Goal: Task Accomplishment & Management: Use online tool/utility

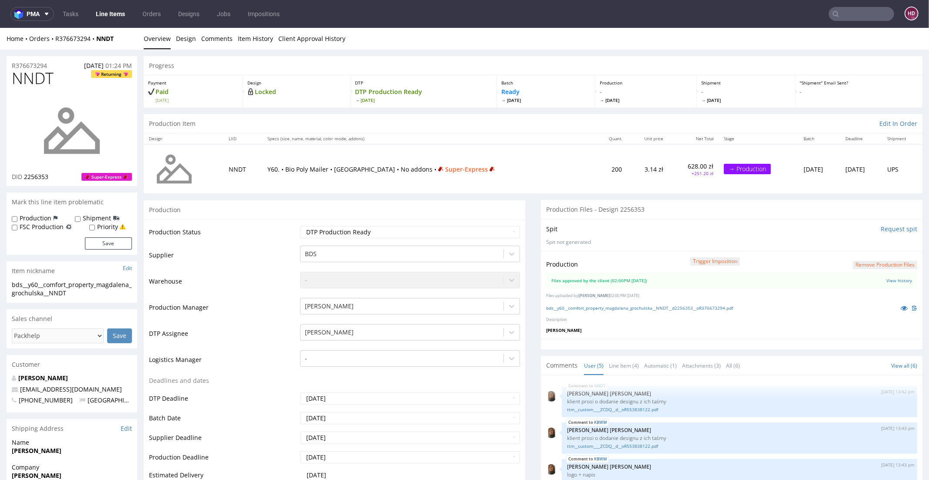
click at [111, 17] on link "Line Items" at bounding box center [111, 14] width 40 height 14
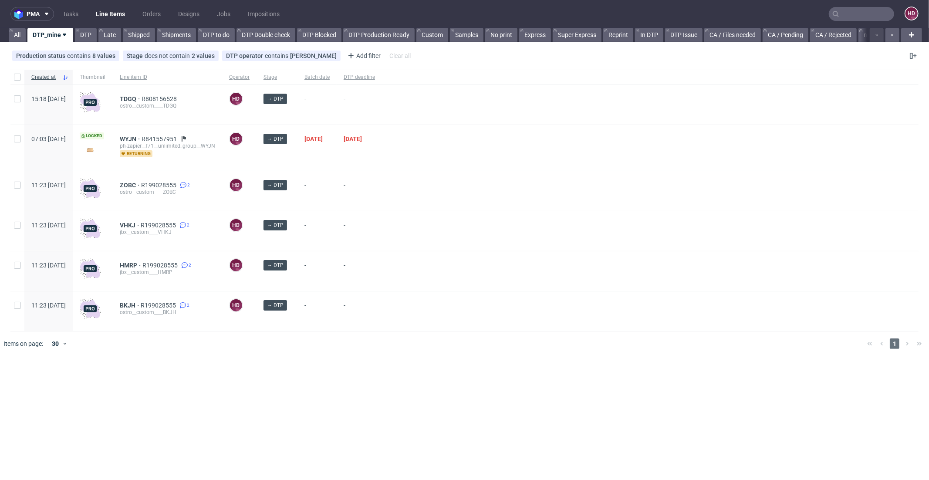
click at [156, 180] on div "ZOBC R199028555 2 ostro__custom____ZOBC" at bounding box center [167, 191] width 109 height 40
click at [141, 227] on span "VHKJ" at bounding box center [130, 225] width 21 height 7
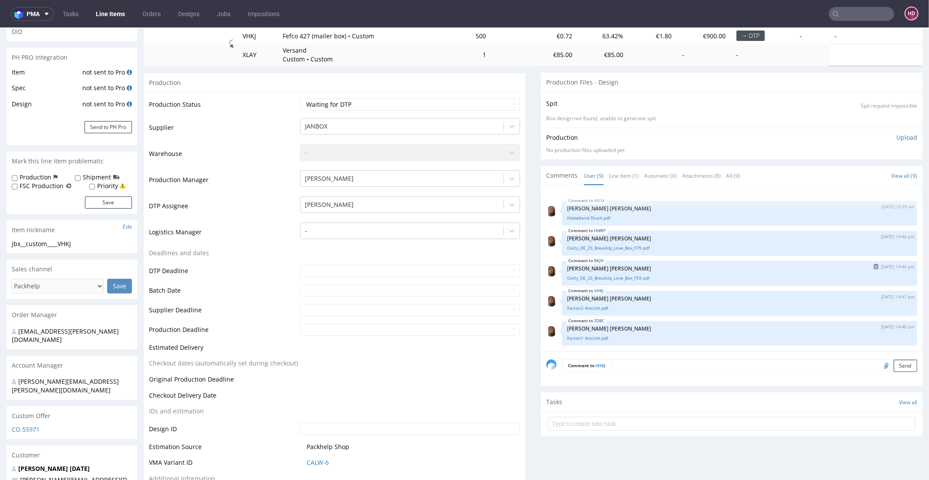
scroll to position [155, 0]
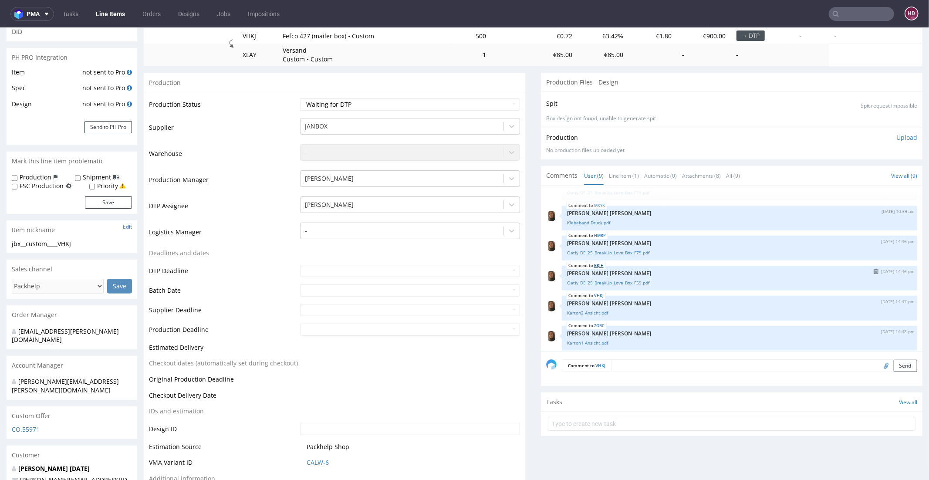
click at [594, 262] on link "BKJH" at bounding box center [599, 265] width 10 height 7
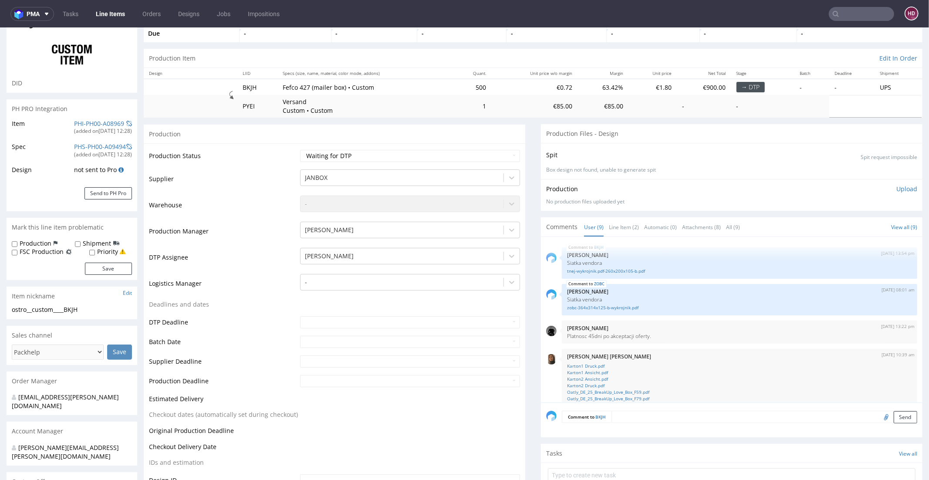
scroll to position [57, 0]
click at [609, 270] on link "tnej-wykrojnik.pdf-260x200x105-b.pdf" at bounding box center [739, 272] width 345 height 7
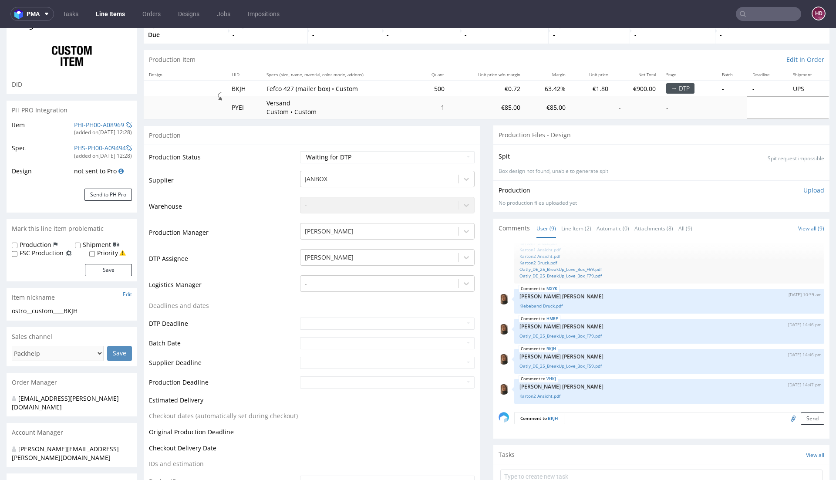
scroll to position [124, 0]
